Goal: Task Accomplishment & Management: Complete application form

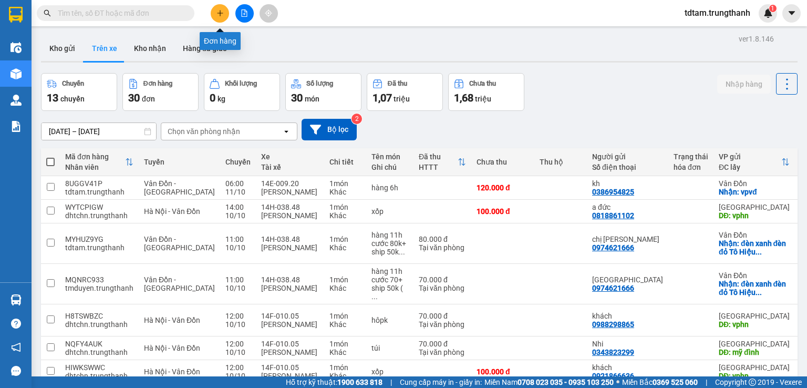
click at [225, 12] on button at bounding box center [220, 13] width 18 height 18
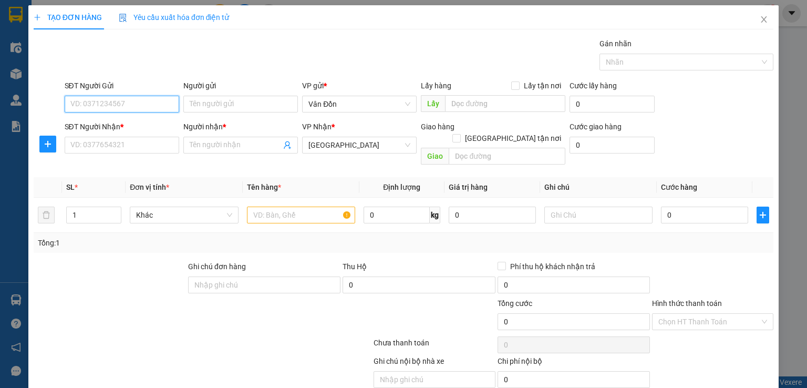
click at [103, 105] on input "SĐT Người Gửi" at bounding box center [122, 104] width 114 height 17
paste input "0378572358"
click at [71, 106] on input "0378572358" at bounding box center [122, 104] width 114 height 17
type input "0378572358"
click at [89, 124] on div "0378572358 - Nhân" at bounding box center [120, 125] width 101 height 12
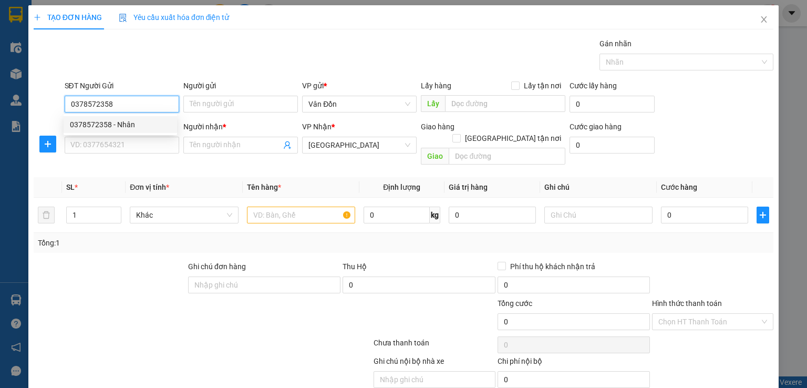
type input "Nhân"
checkbox input "true"
type input "ub đông xá-vpvđ"
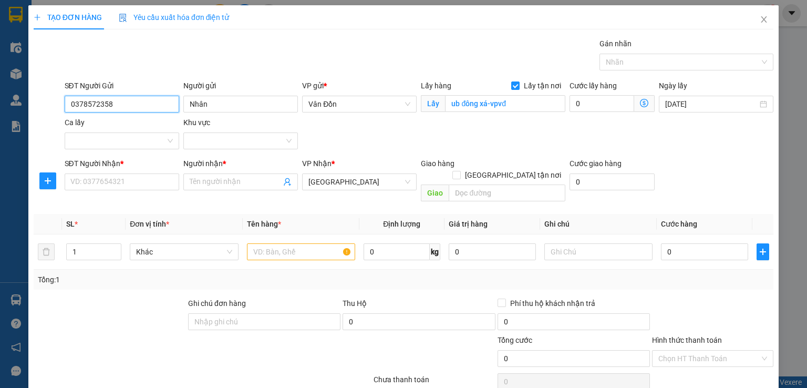
type input "0378572358"
drag, startPoint x: 260, startPoint y: 235, endPoint x: 268, endPoint y: 235, distance: 7.4
click at [265, 243] on input "text" at bounding box center [301, 251] width 108 height 17
type input "hàng 9h"
click at [482, 115] on div "Lấy hàng Lấy tận nơi Lấy ub đông xá-vpvđ" at bounding box center [493, 98] width 144 height 37
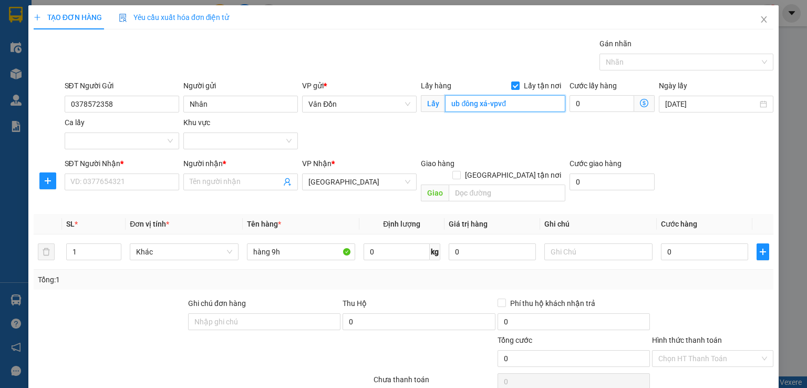
click at [454, 103] on input "ub đông xá-vpvđ" at bounding box center [505, 103] width 120 height 17
click at [461, 132] on div "SĐT Người Gửi 0378572358 Người gửi Nhân VP gửi * Vân Đồn Lấy hàng Lấy tận nơi L…" at bounding box center [418, 117] width 713 height 74
click at [454, 107] on input "ub đông xá-vpvđ" at bounding box center [505, 103] width 120 height 17
type input "Ủy Ban Đông Xá-VPVĐ"
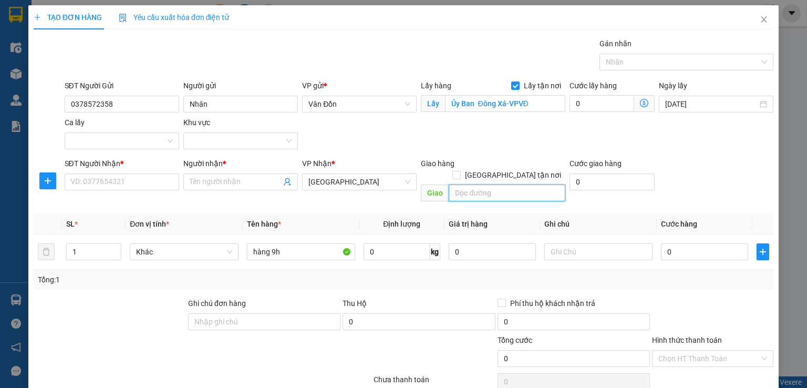
click at [462, 184] on input "text" at bounding box center [506, 192] width 117 height 17
type input "[GEOGRAPHIC_DATA]"
click at [688, 243] on input "0" at bounding box center [704, 251] width 87 height 17
type input "1"
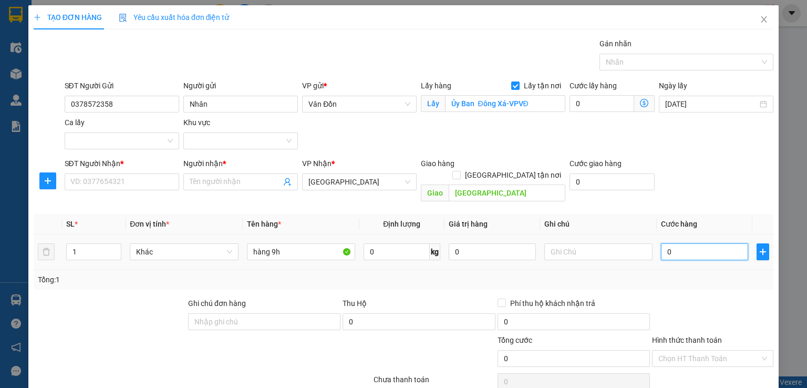
type input "1"
type input "10"
type input "100"
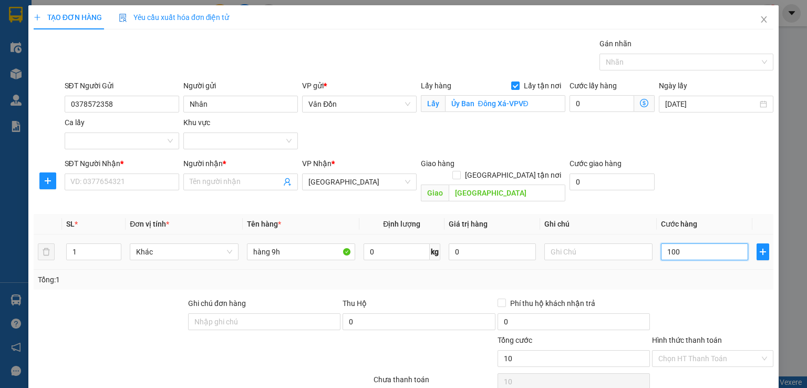
type input "100"
type input "100.000"
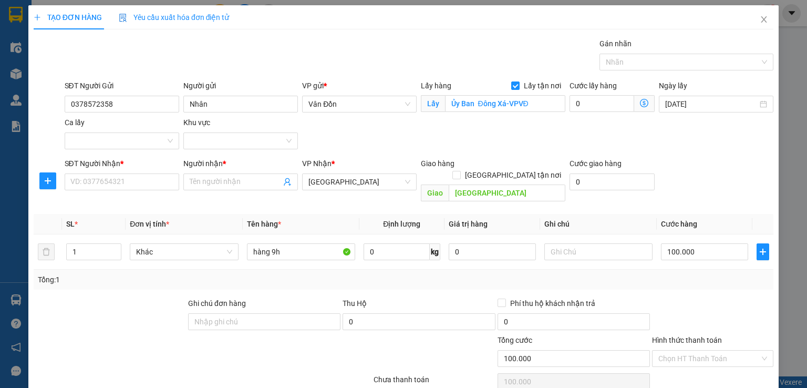
click at [704, 214] on th "Cước hàng" at bounding box center [704, 224] width 96 height 20
